Goal: Check status: Check status

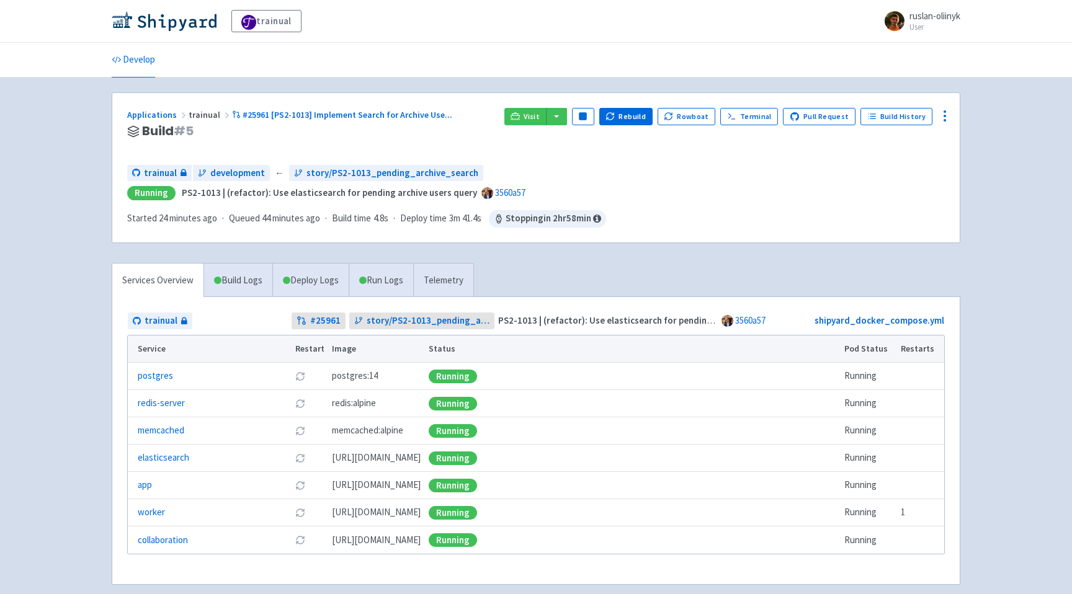
click at [489, 29] on div "trainual ruslan-oliinyk User Profile Sign out" at bounding box center [536, 21] width 848 height 22
click at [759, 117] on link "Terminal" at bounding box center [749, 116] width 58 height 17
click at [759, 118] on link "Terminal" at bounding box center [749, 116] width 58 height 17
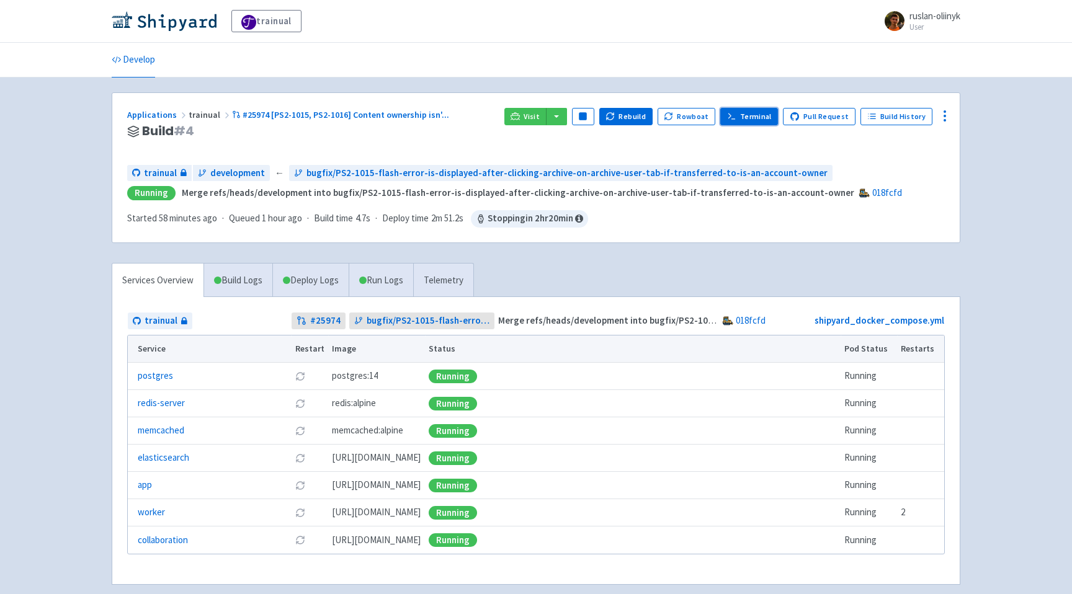
click at [747, 112] on link "Terminal" at bounding box center [749, 116] width 58 height 17
